Goal: Information Seeking & Learning: Learn about a topic

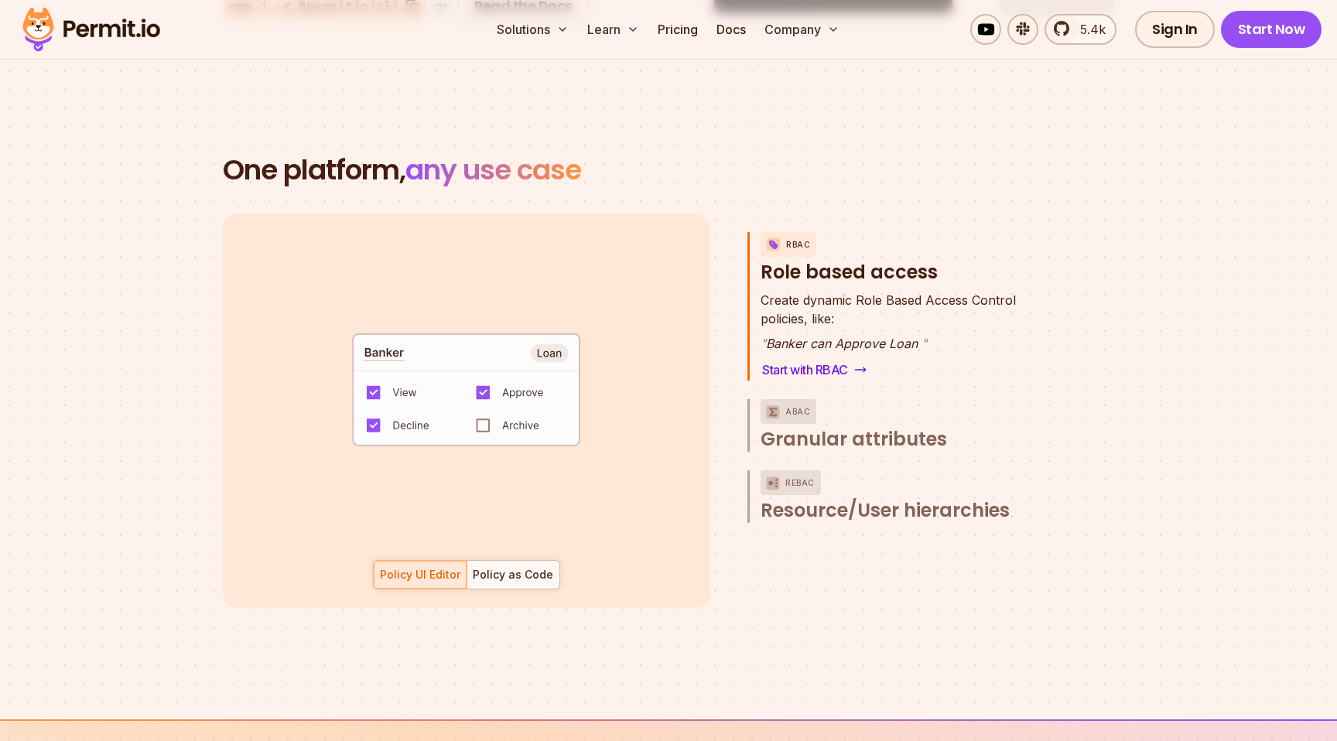
scroll to position [2155, 0]
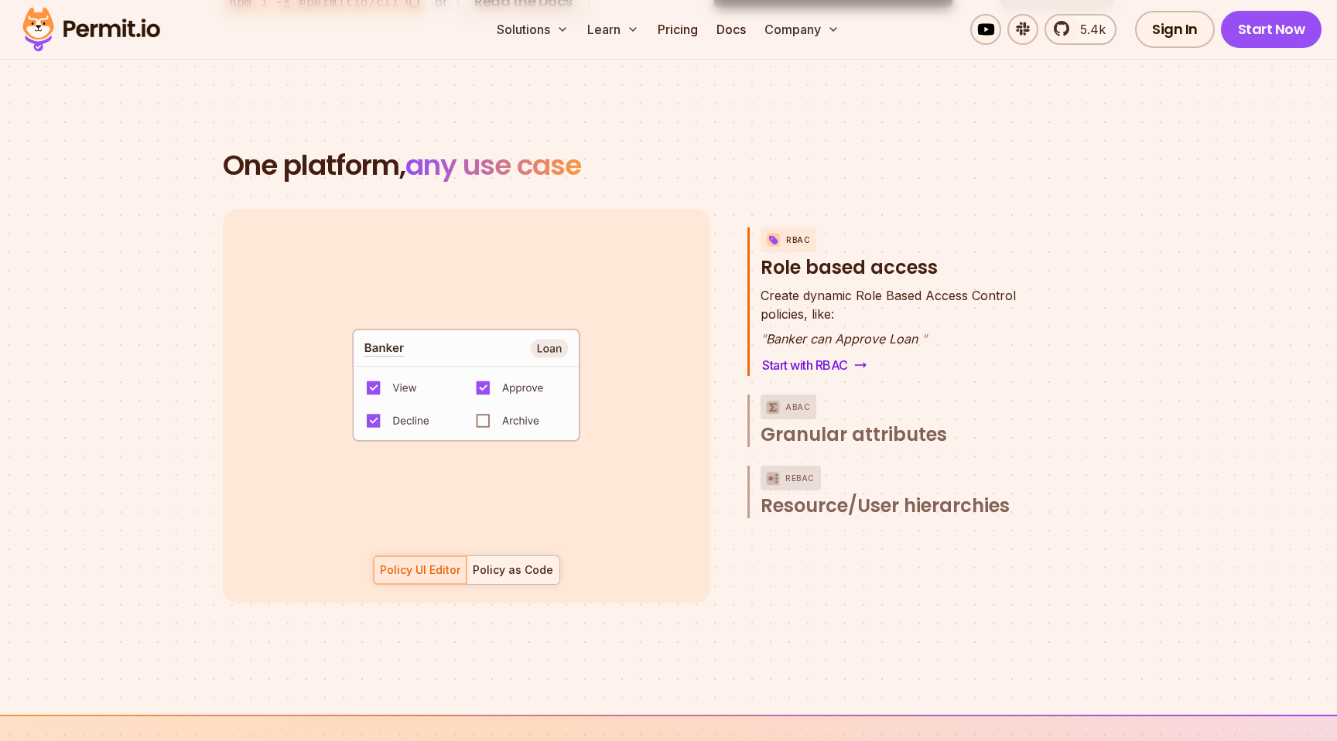
click at [527, 562] on div "Policy as Code" at bounding box center [513, 569] width 80 height 15
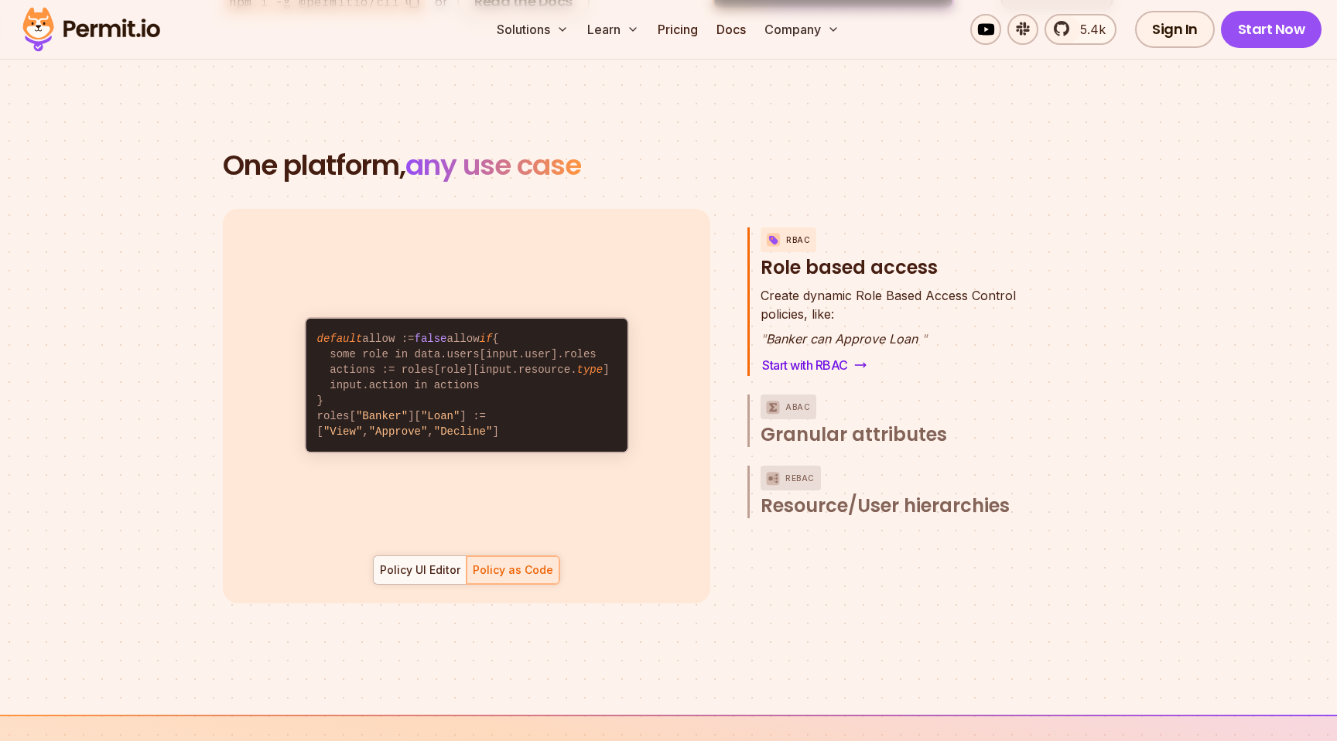
click at [408, 566] on div "default allow := false allow if { some role in data.users[input.user].roles act…" at bounding box center [466, 406] width 487 height 395
click at [410, 562] on div "Policy UI Editor" at bounding box center [420, 569] width 80 height 15
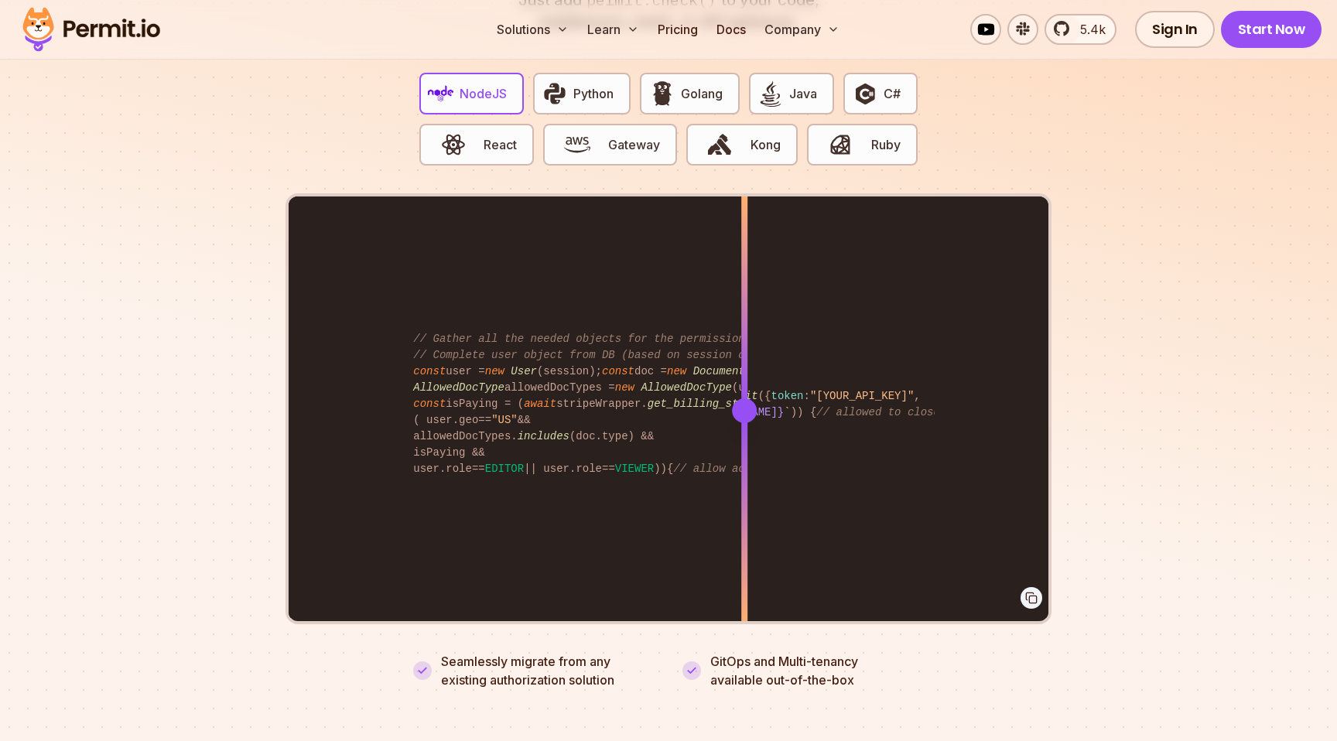
scroll to position [3101, 0]
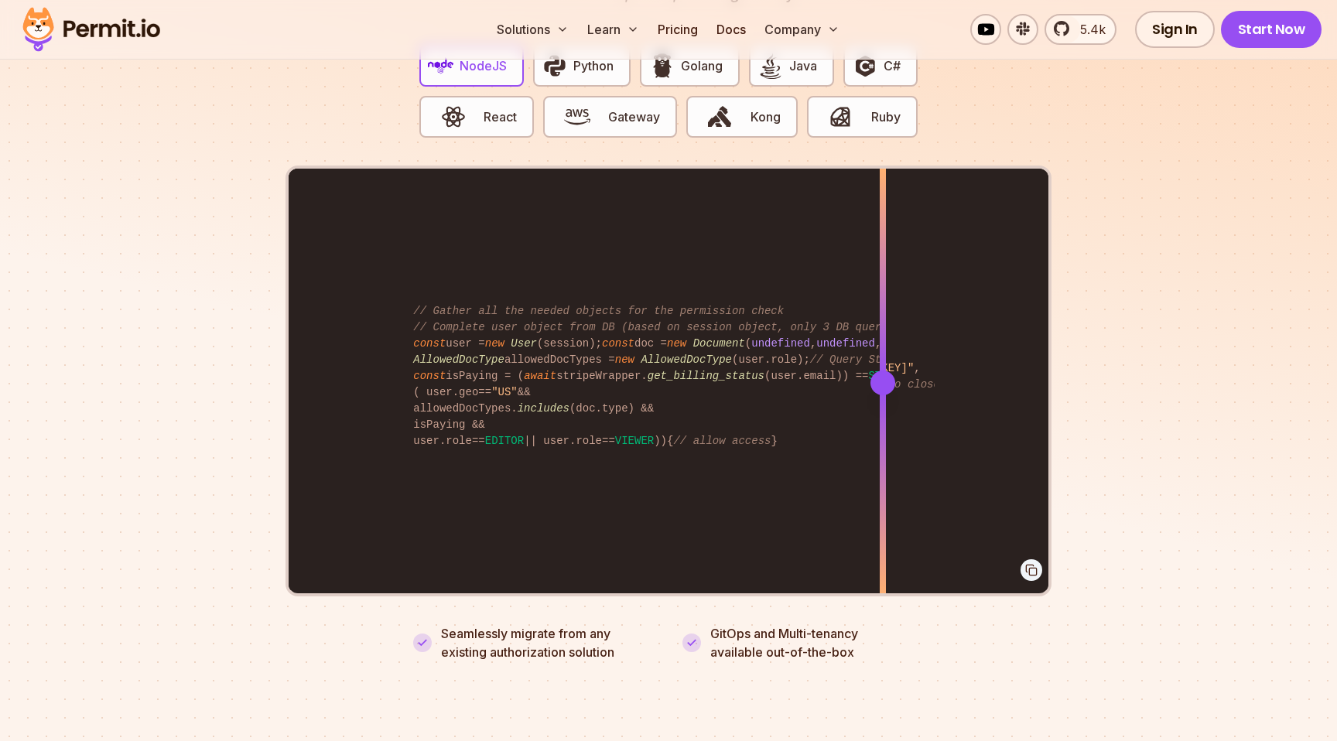
click at [883, 530] on div "import { Permit } from "permitio" ; const permit = new Permit ({ token : "[YOUR…" at bounding box center [669, 382] width 760 height 427
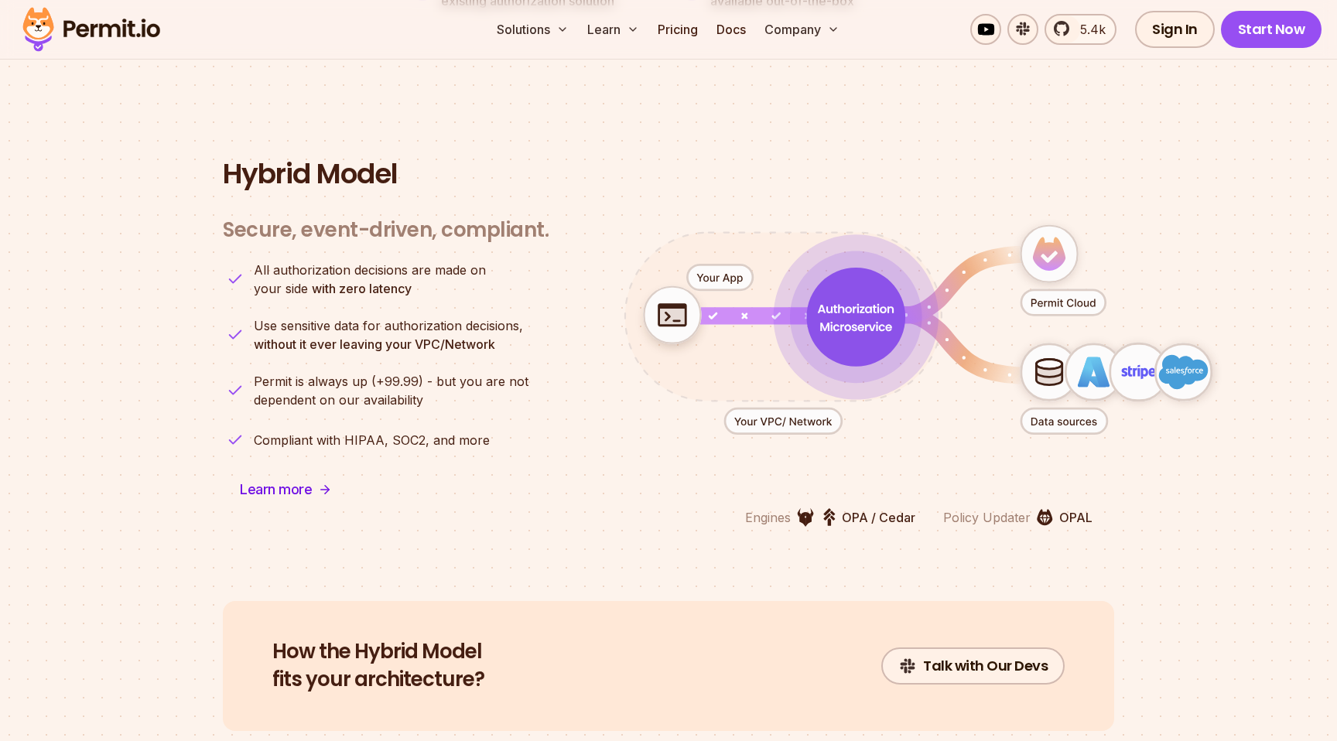
scroll to position [3776, 0]
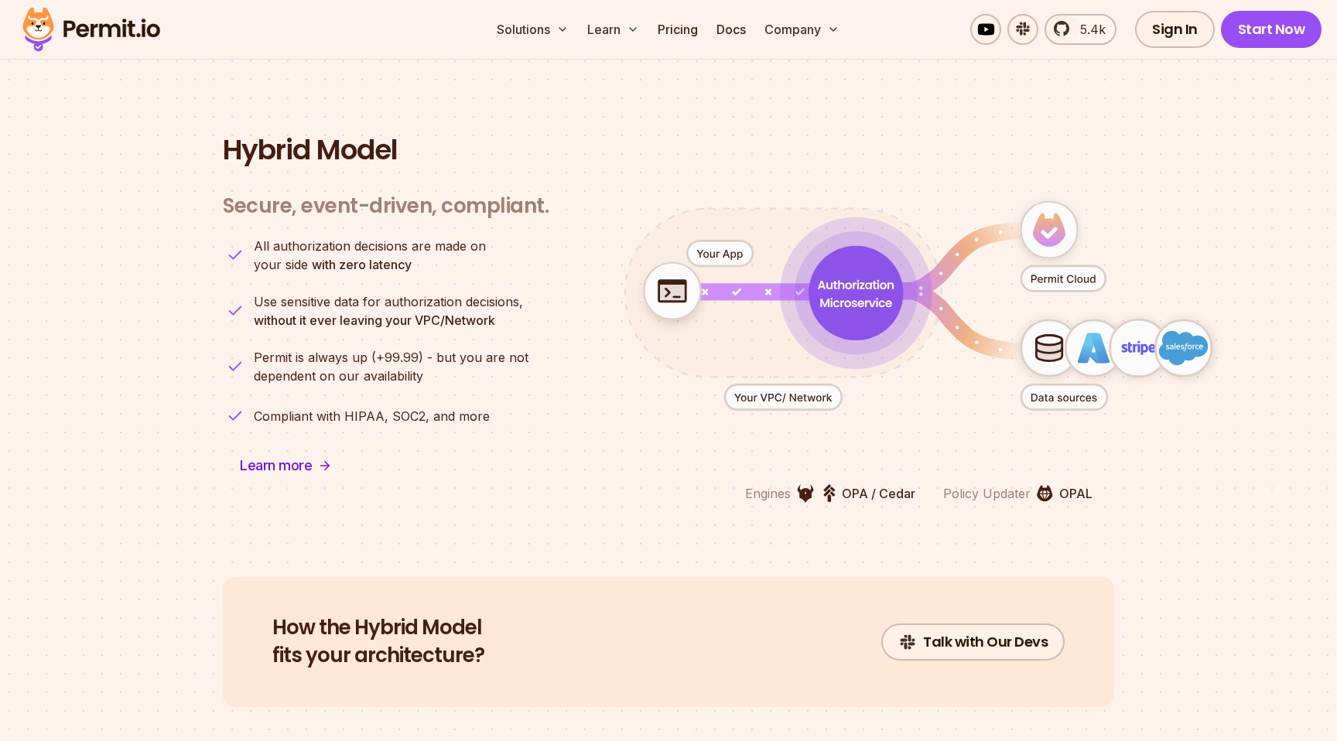
click at [843, 484] on p "OPA / Cedar" at bounding box center [878, 493] width 73 height 19
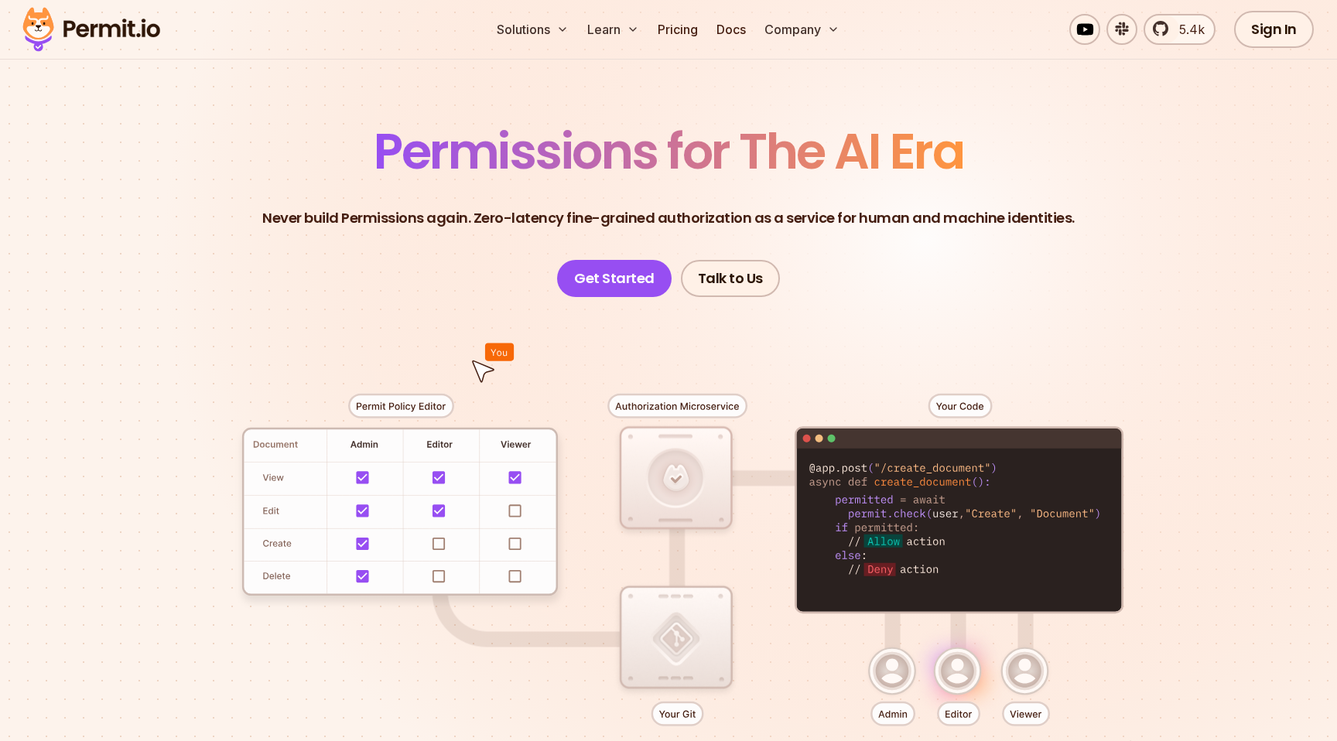
scroll to position [0, 0]
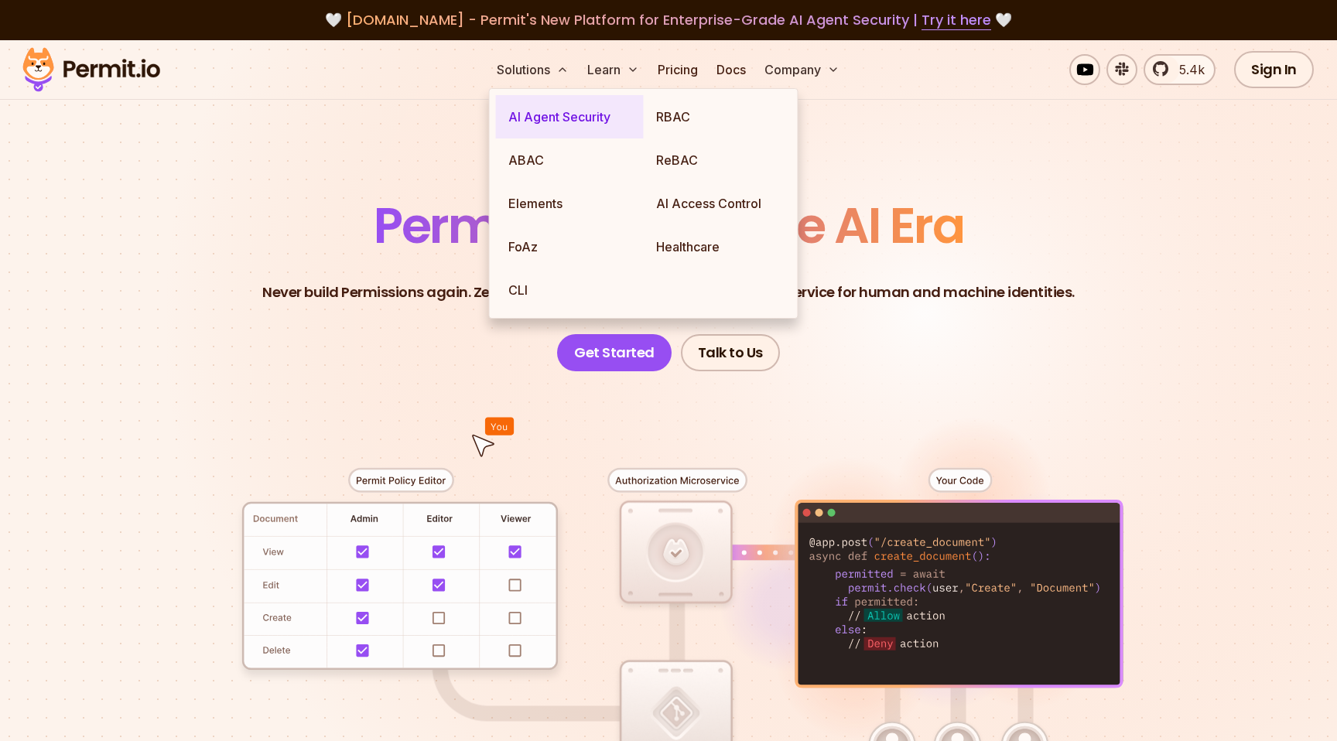
click at [559, 111] on link "AI Agent Security" at bounding box center [570, 116] width 148 height 43
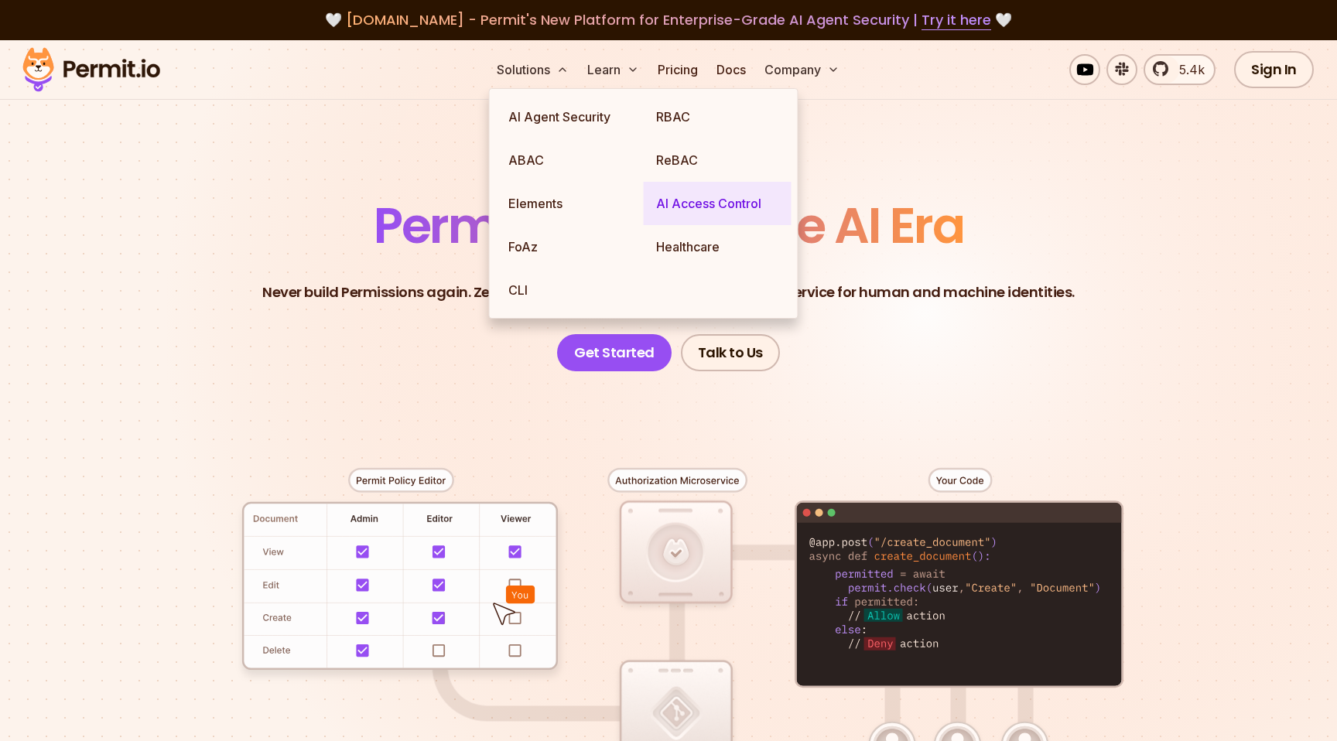
click at [703, 201] on link "AI Access Control" at bounding box center [718, 203] width 148 height 43
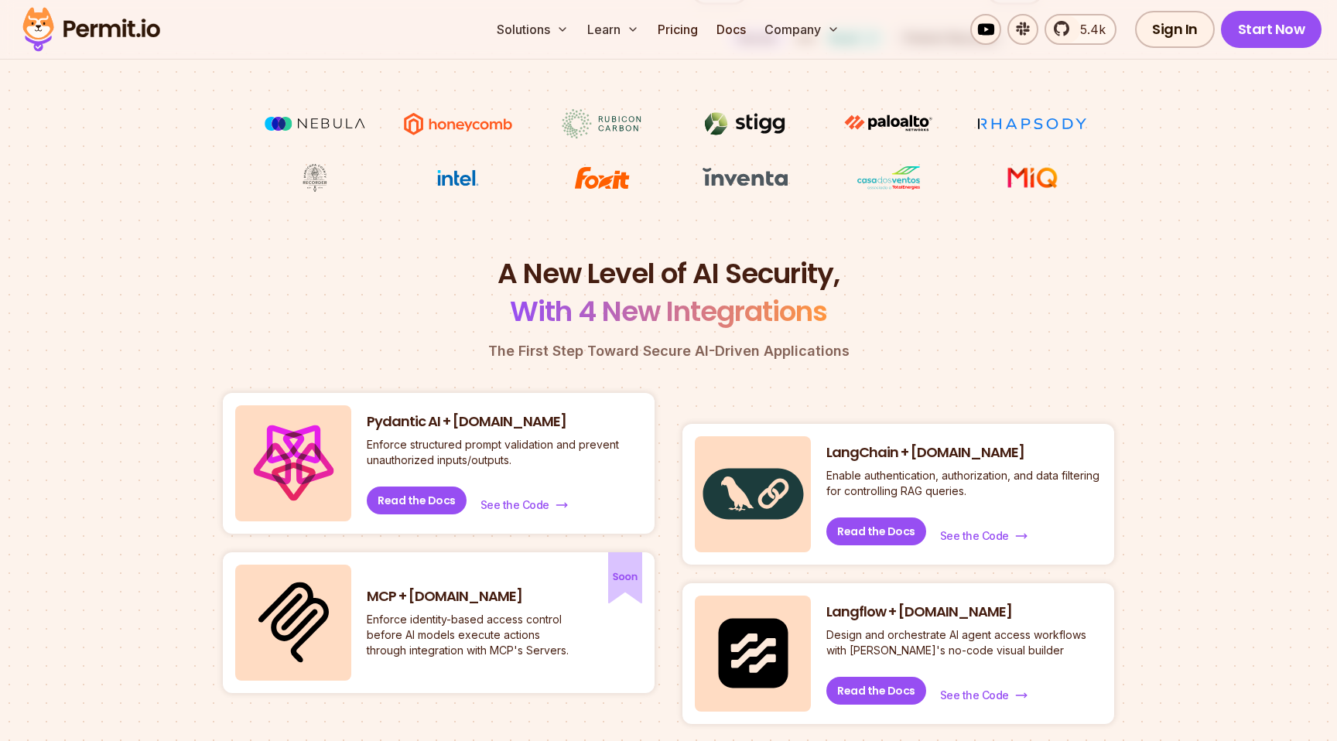
scroll to position [474, 0]
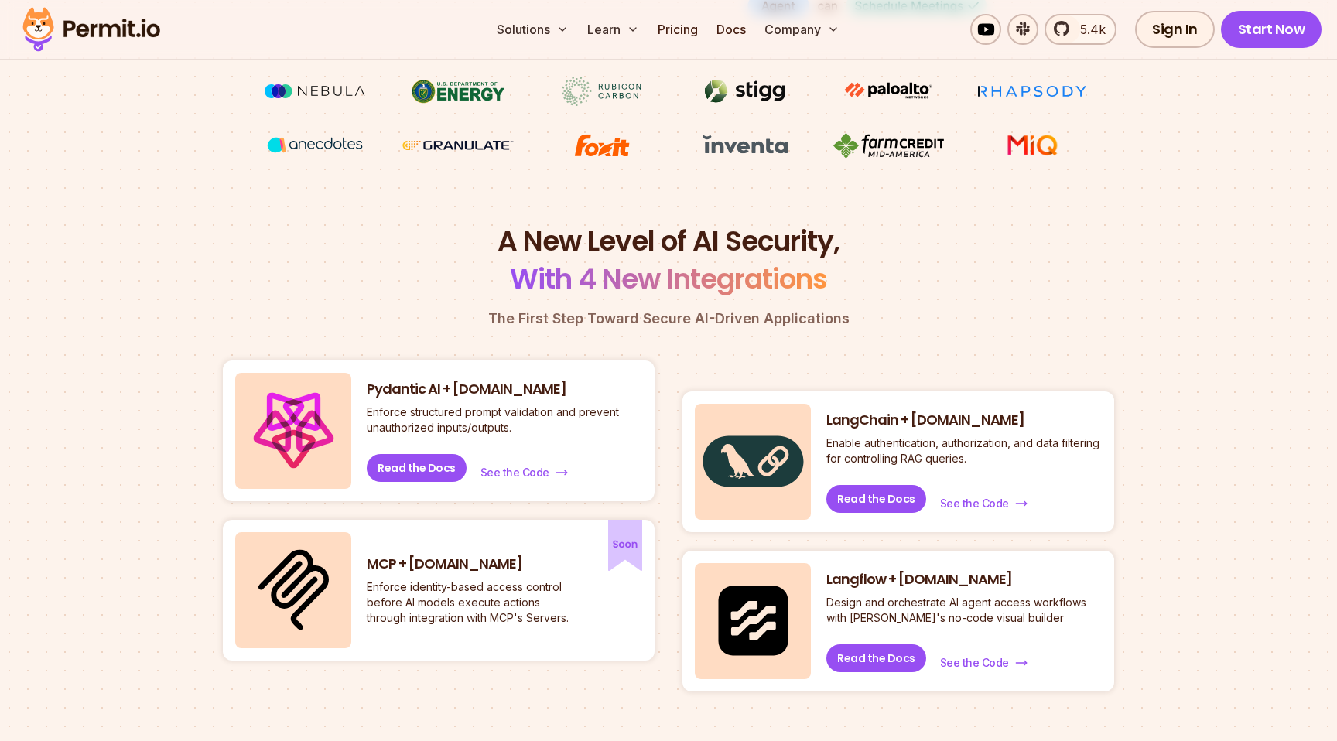
click at [439, 611] on p "Enforce identity-based access control before AI models execute actions through …" at bounding box center [471, 602] width 209 height 46
click at [298, 572] on img at bounding box center [293, 589] width 70 height 81
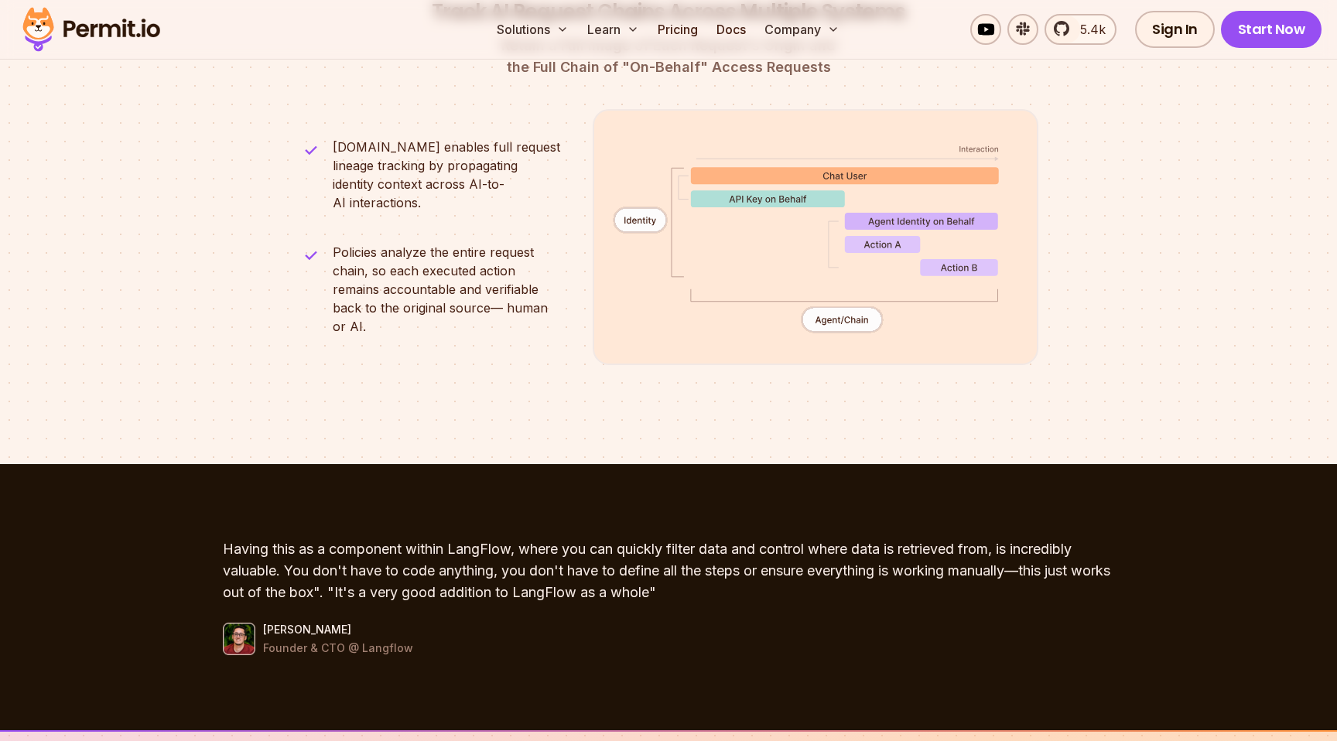
scroll to position [4158, 0]
